Goal: Task Accomplishment & Management: Use online tool/utility

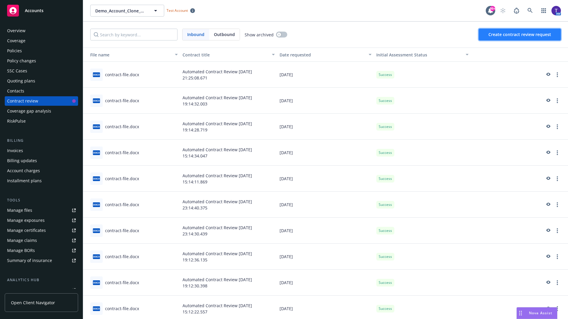
click at [520, 35] on span "Create contract review request" at bounding box center [519, 35] width 63 height 6
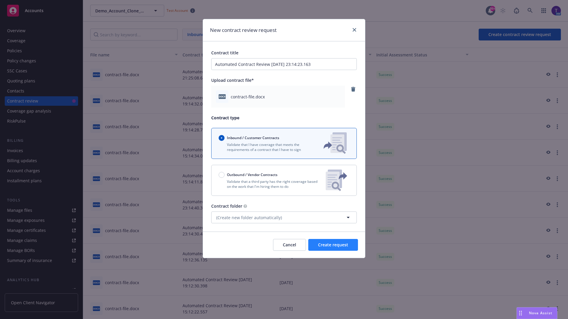
type input "Automated Contract Review 08-27-2025 23:14:23.163"
click at [333, 245] on span "Create request" at bounding box center [333, 245] width 30 height 6
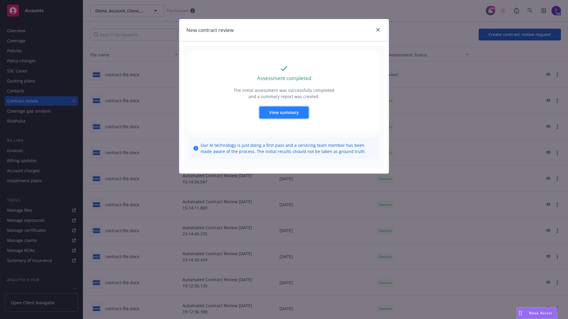
click at [283, 112] on span "View summary" at bounding box center [284, 113] width 30 height 6
